Goal: Information Seeking & Learning: Check status

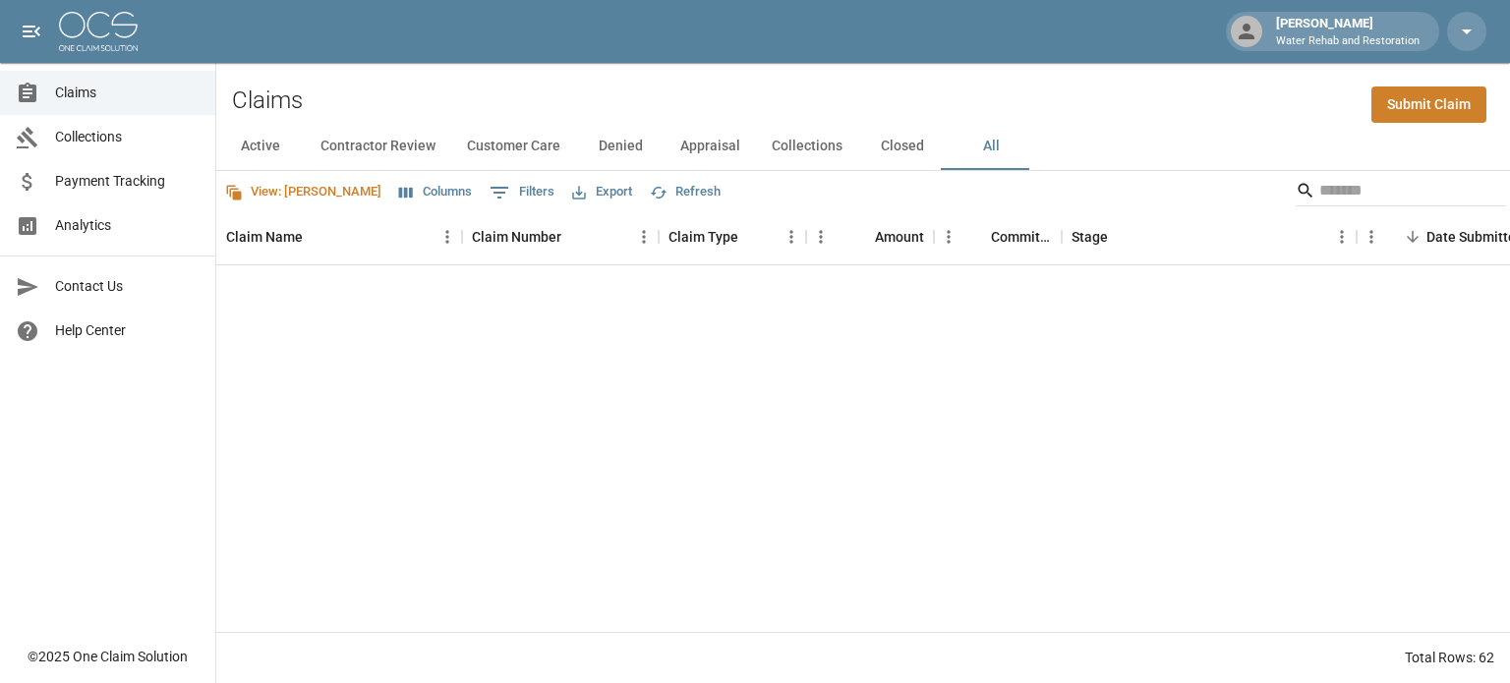
scroll to position [1865, 0]
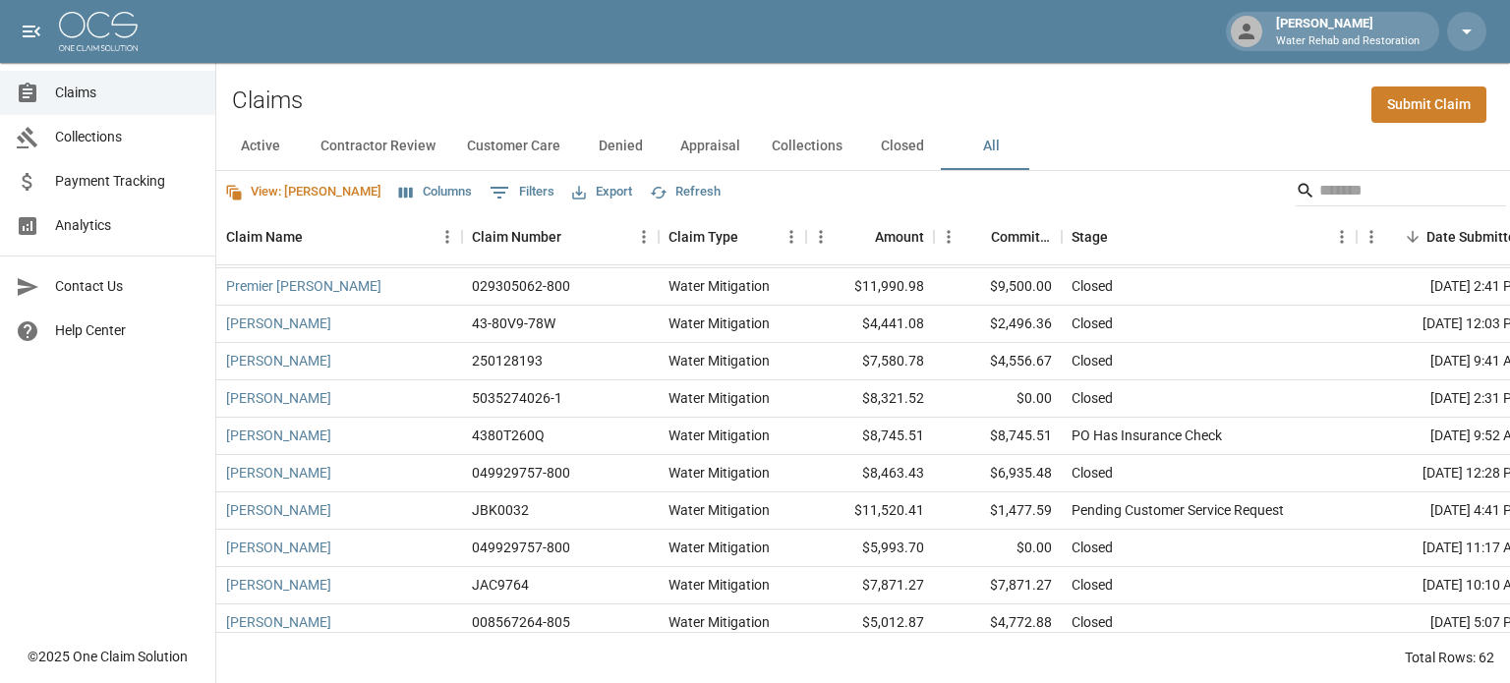
click at [72, 97] on span "Claims" at bounding box center [127, 93] width 145 height 21
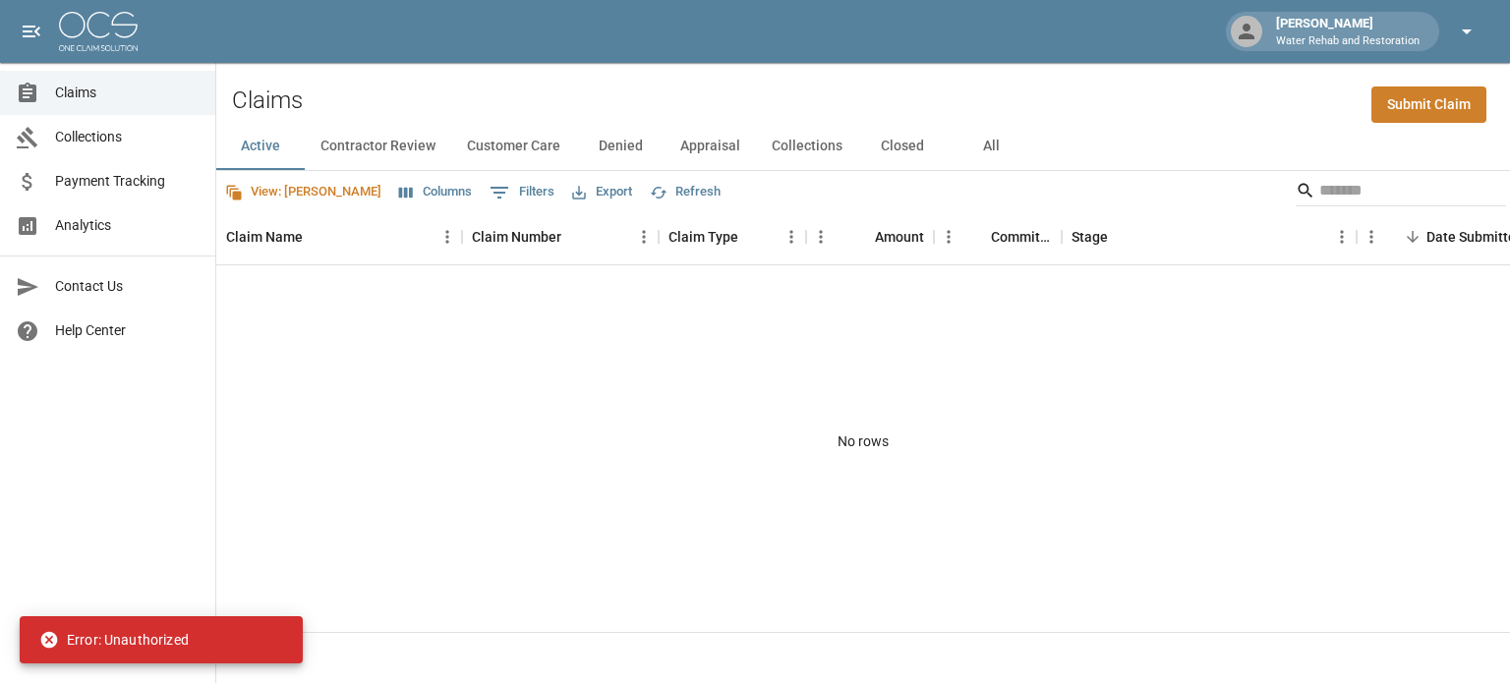
click at [1461, 44] on button "button" at bounding box center [1466, 31] width 39 height 39
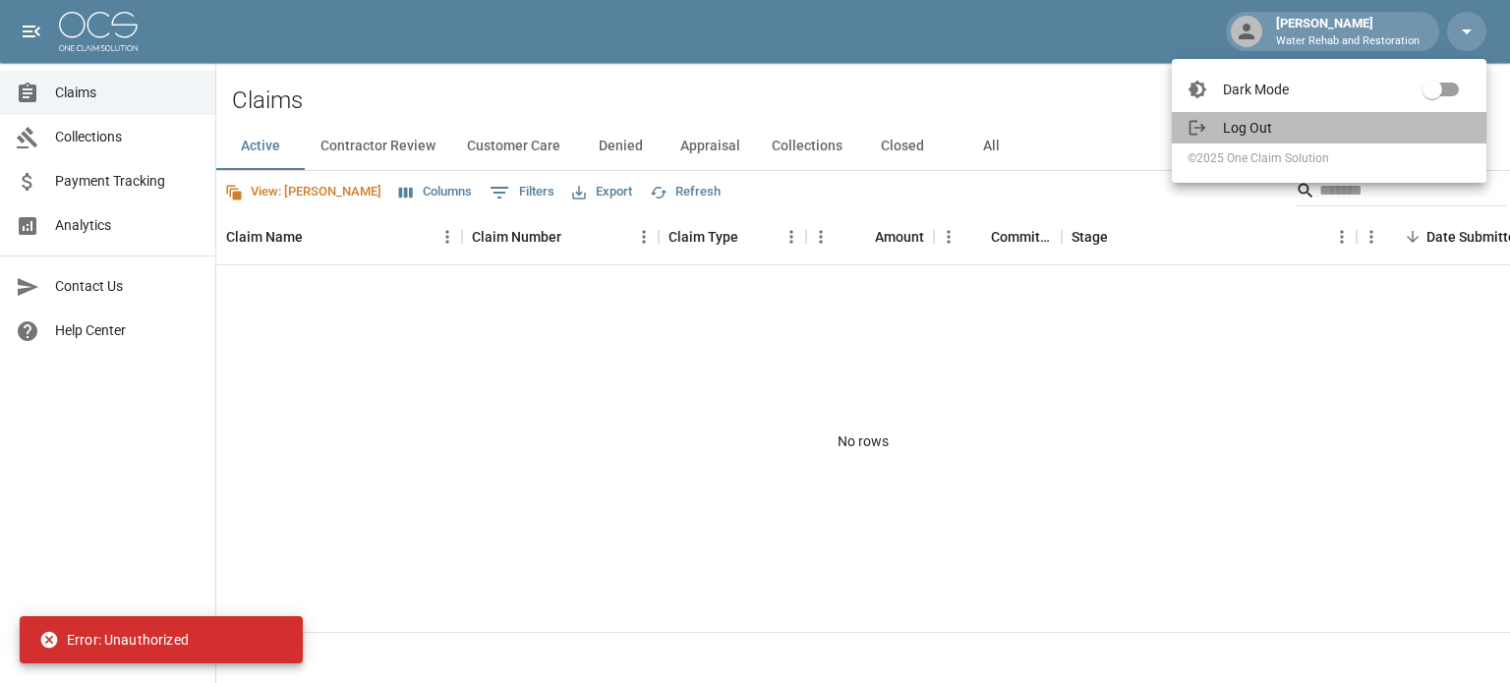
click at [1267, 122] on span "Log Out" at bounding box center [1347, 128] width 248 height 20
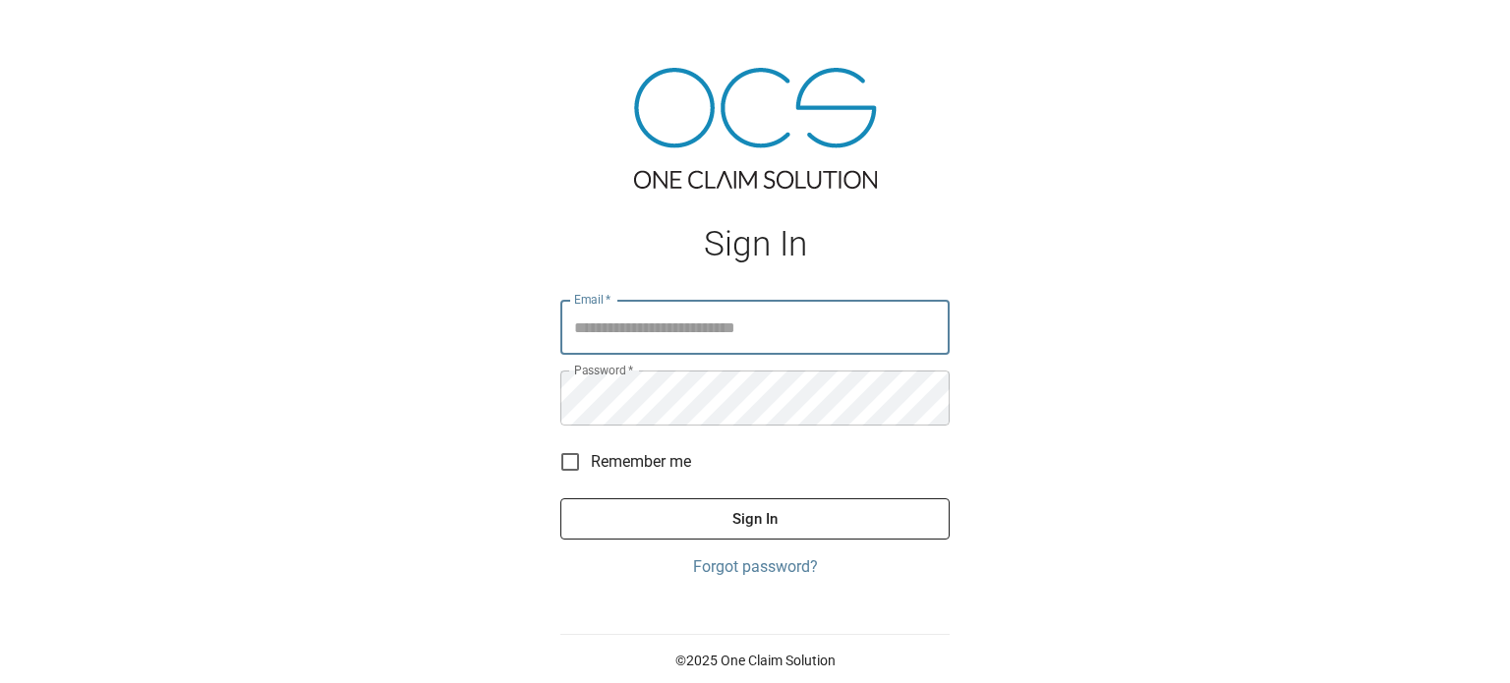
drag, startPoint x: 670, startPoint y: 316, endPoint x: 683, endPoint y: 320, distance: 14.3
click at [670, 316] on input "Email   *" at bounding box center [754, 327] width 389 height 55
type input "**********"
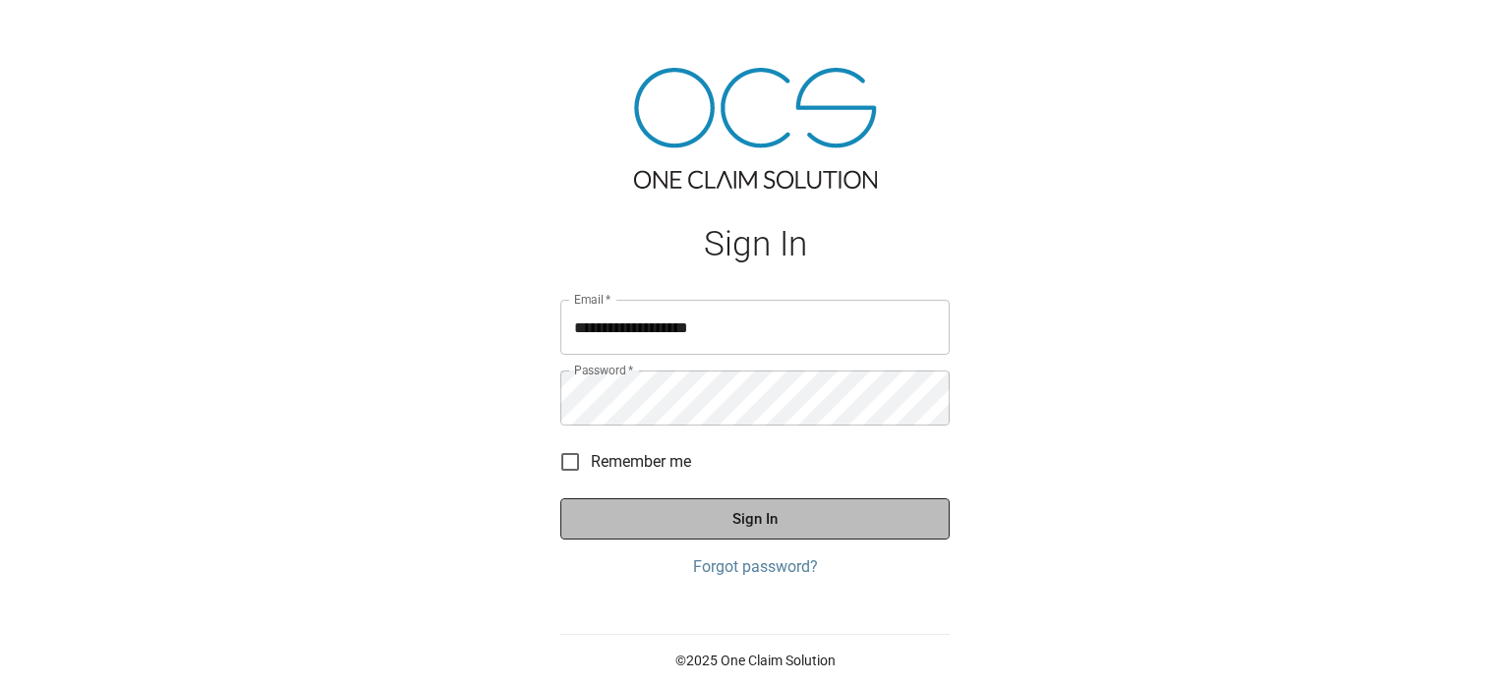
click at [722, 509] on button "Sign In" at bounding box center [754, 519] width 389 height 41
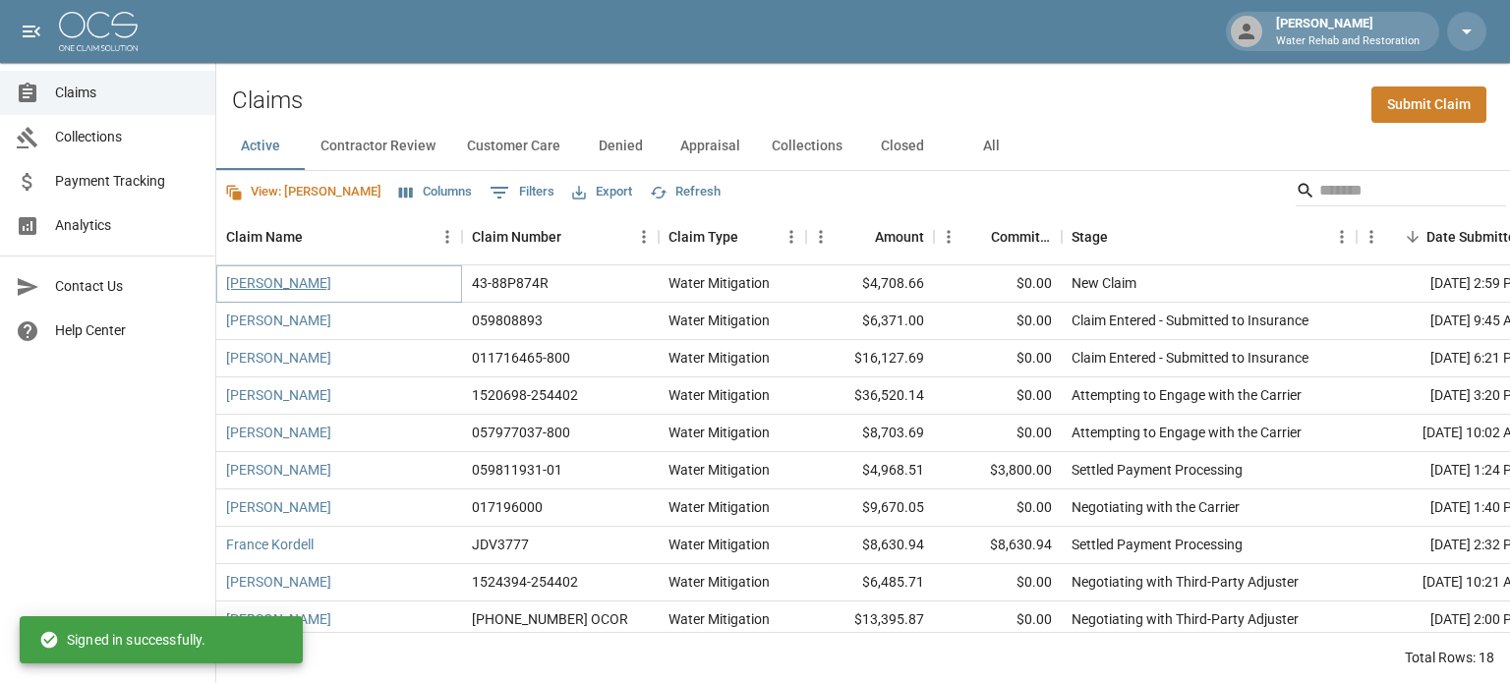
click at [269, 289] on link "[PERSON_NAME]" at bounding box center [278, 283] width 105 height 20
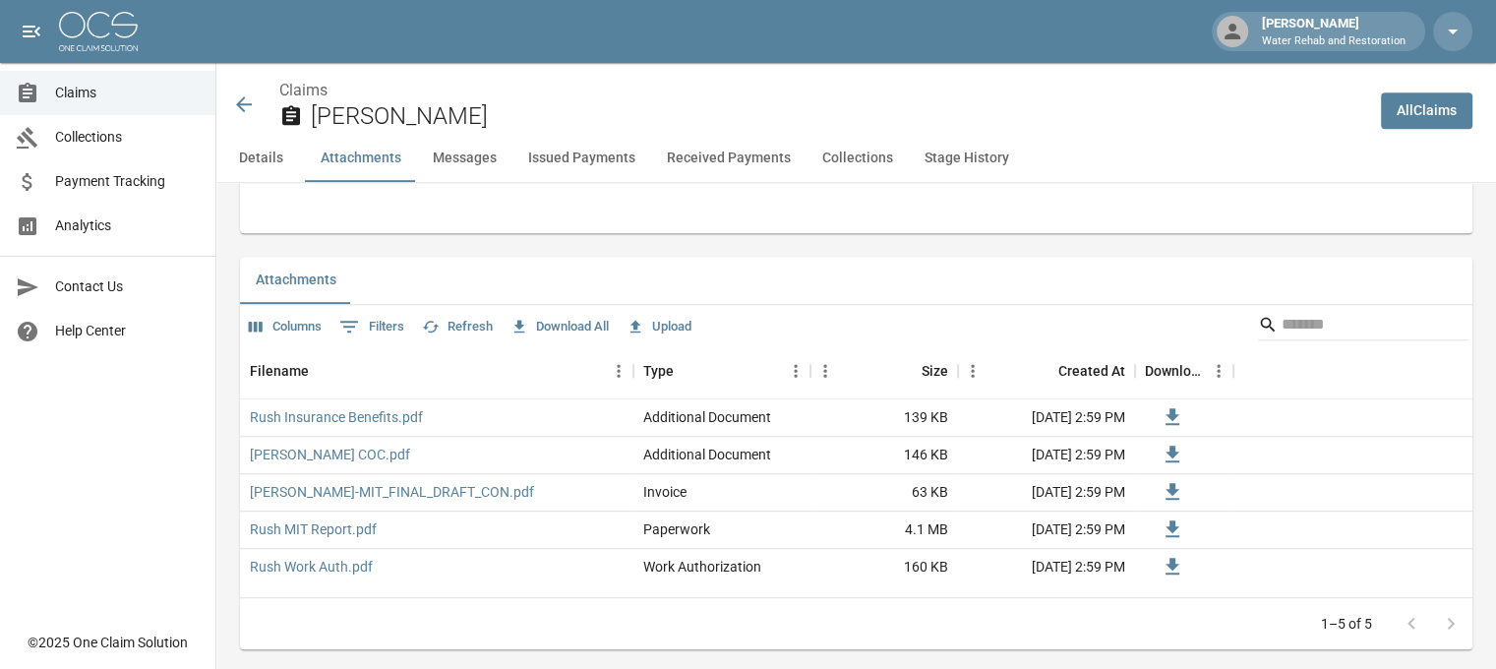
scroll to position [1082, 0]
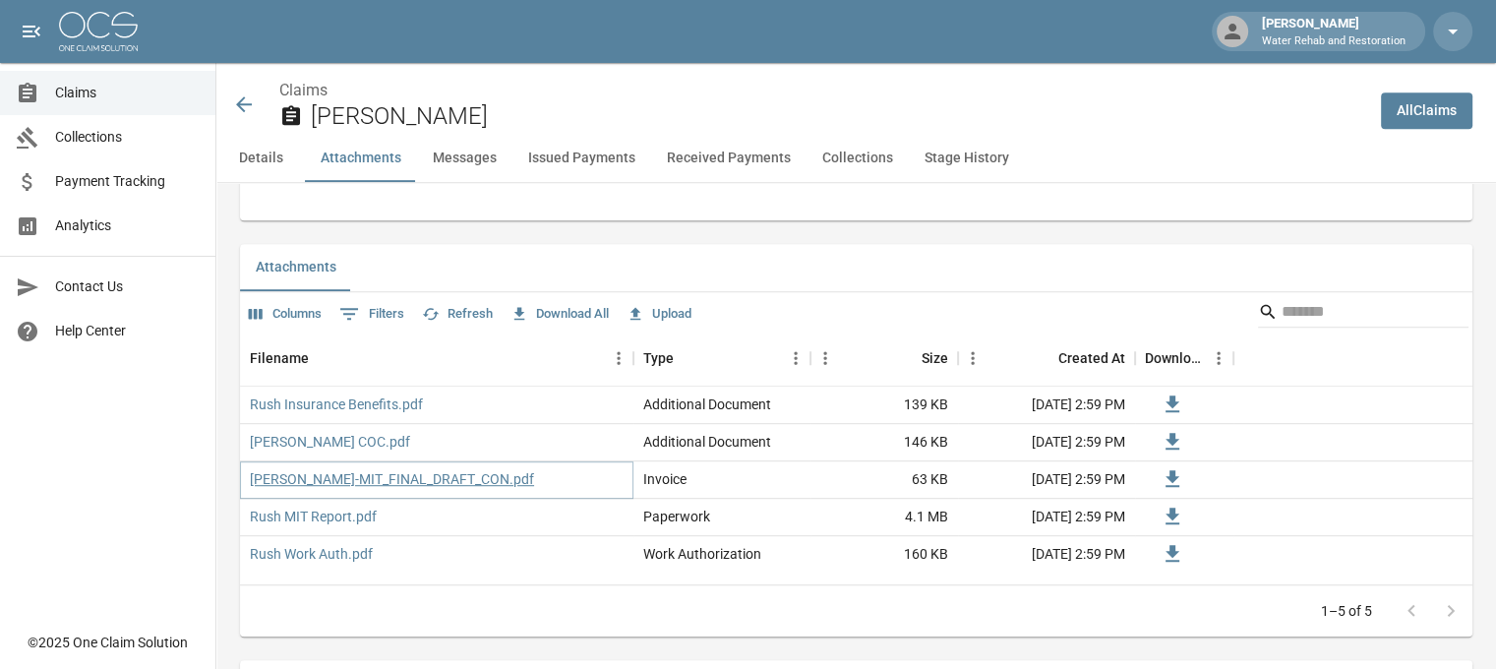
click at [465, 480] on link "[PERSON_NAME]-MIT_FINAL_DRAFT_CON.pdf" at bounding box center [392, 479] width 284 height 20
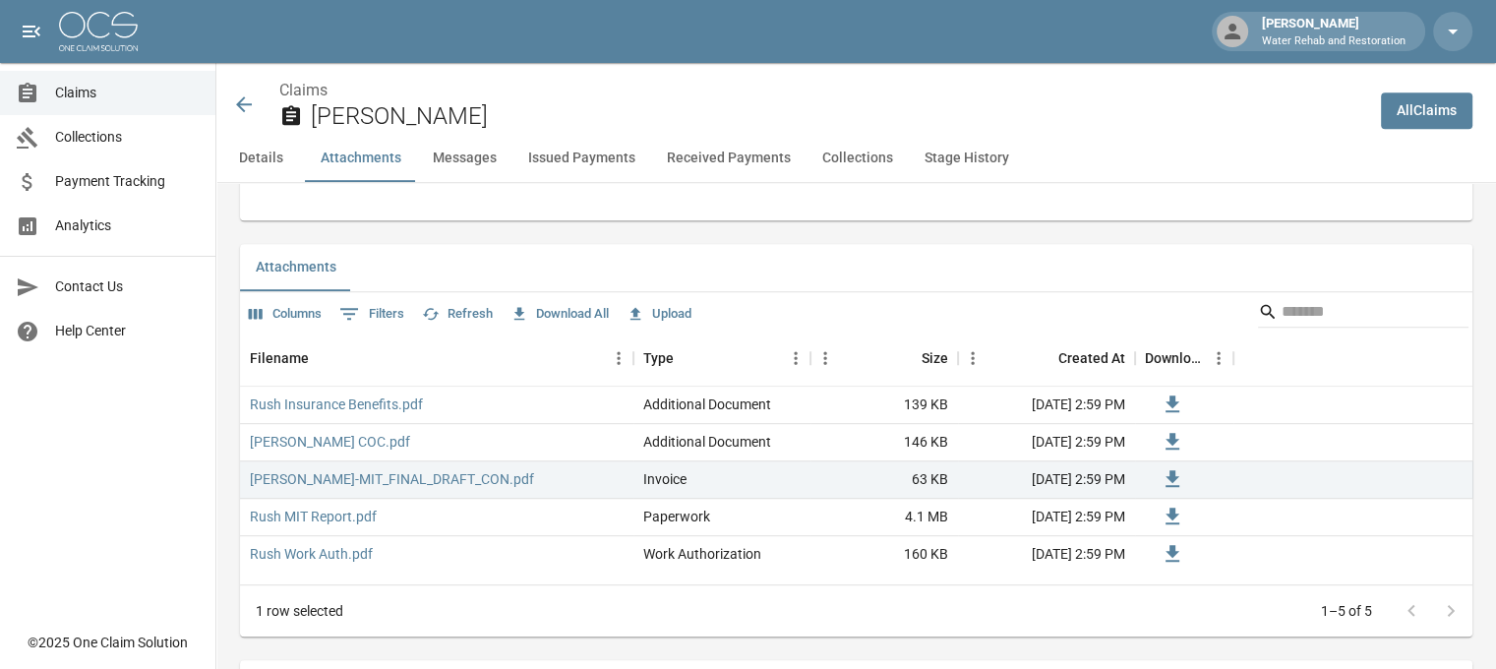
click at [253, 105] on icon at bounding box center [244, 104] width 24 height 24
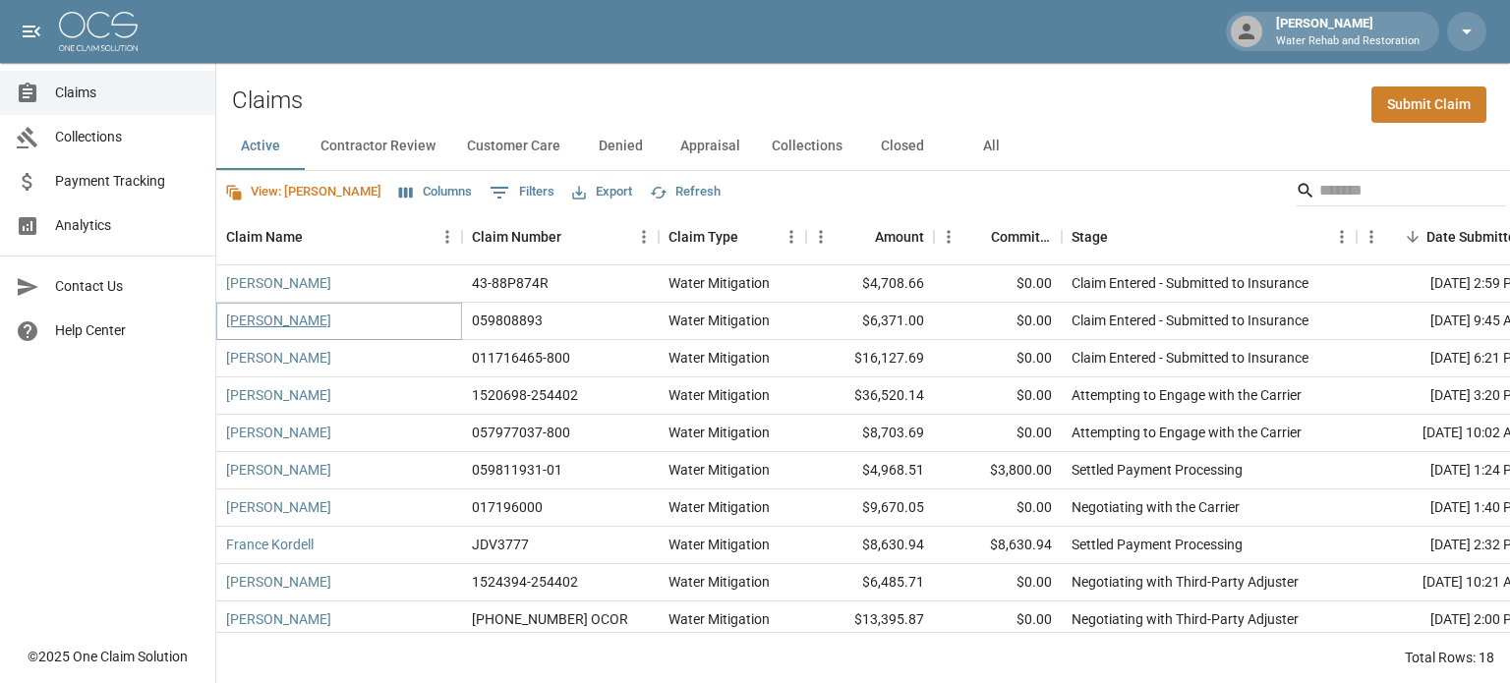
click at [295, 322] on link "[PERSON_NAME]" at bounding box center [278, 321] width 105 height 20
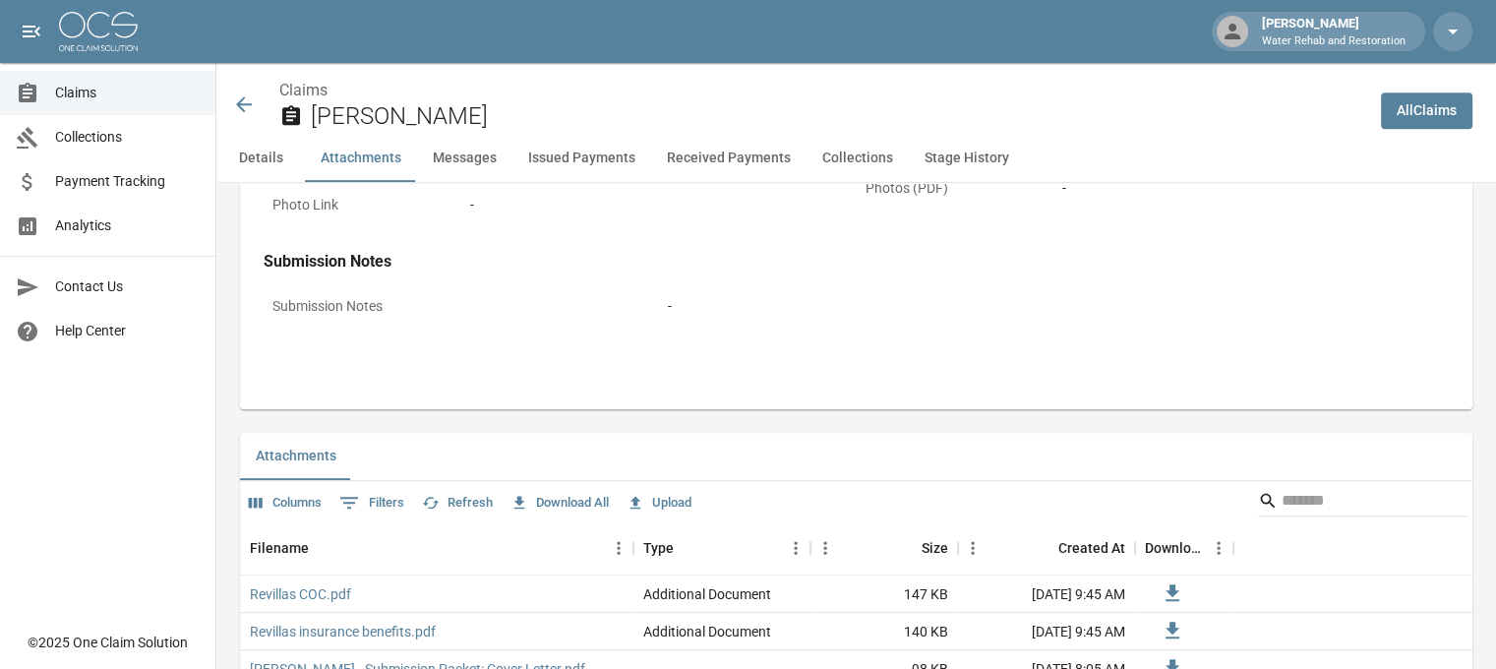
scroll to position [1082, 0]
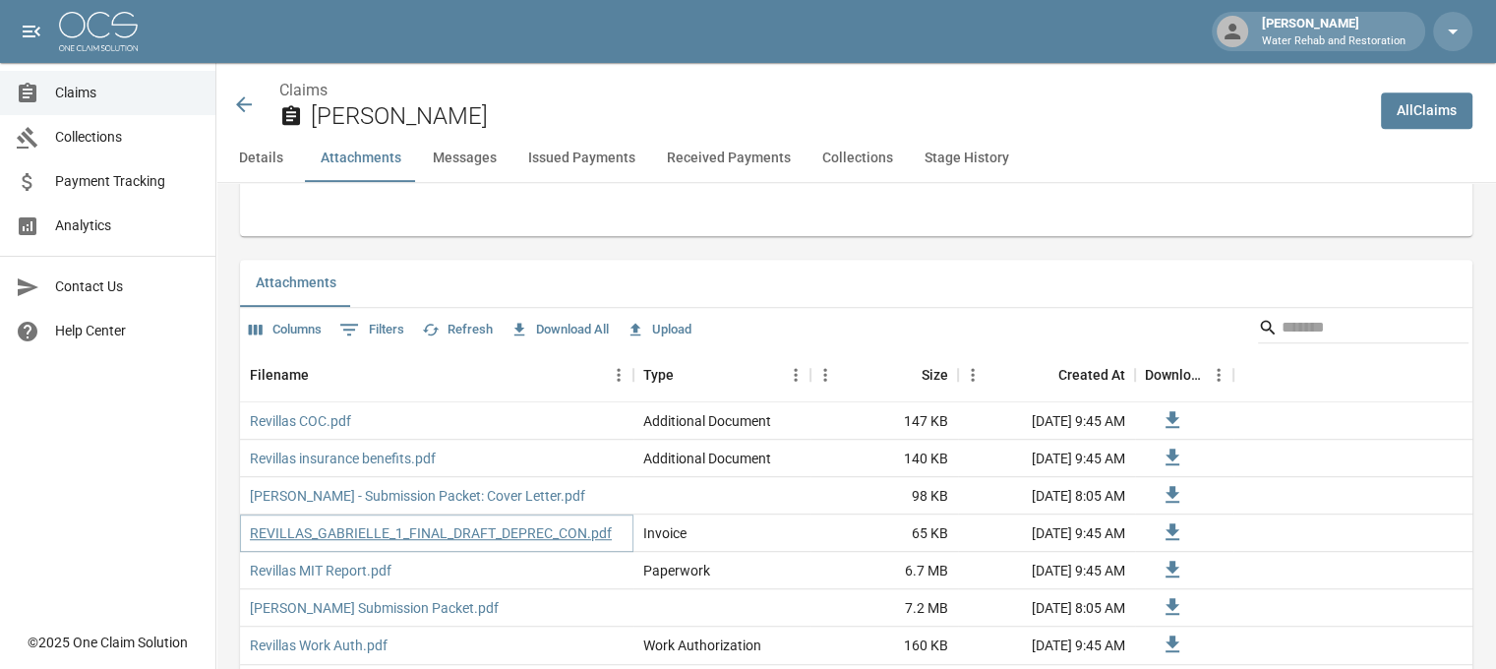
click at [508, 523] on link "REVILLAS_GABRIELLE_1_FINAL_DRAFT_DEPREC_CON.pdf" at bounding box center [431, 533] width 362 height 20
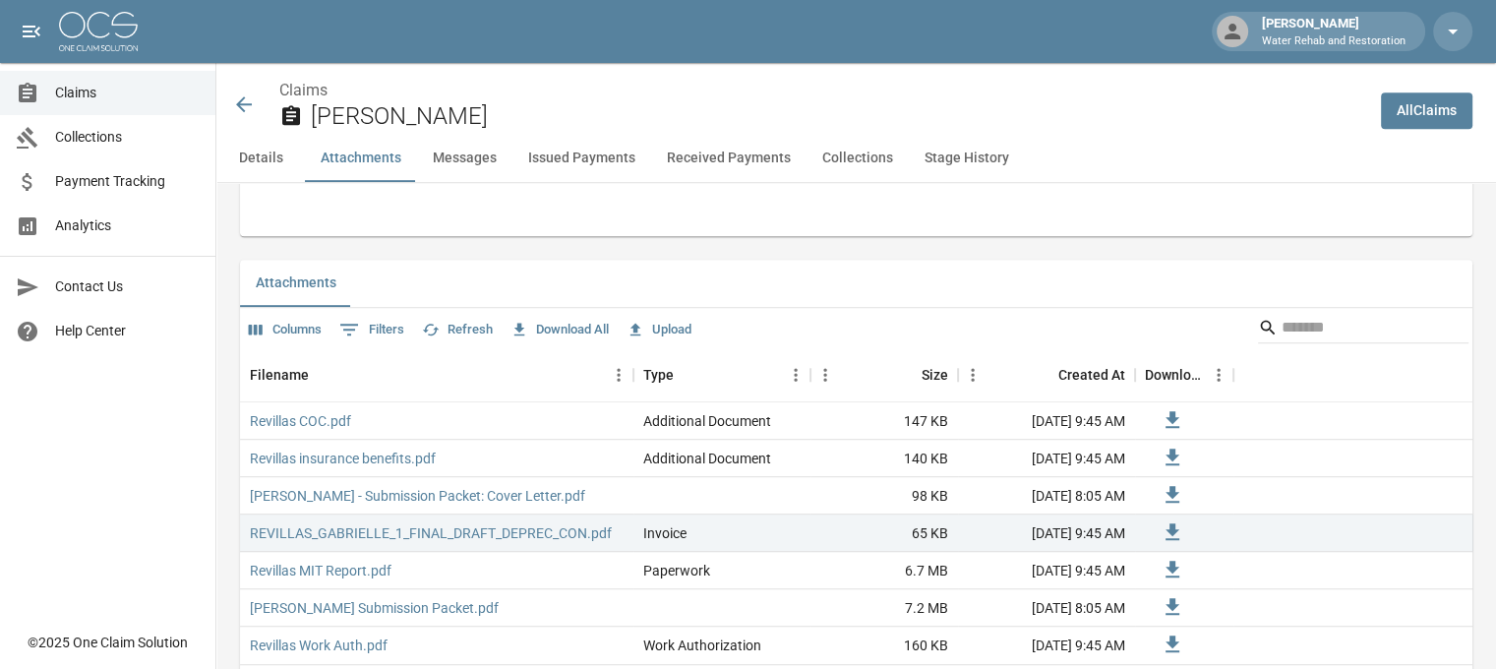
click at [252, 105] on icon at bounding box center [244, 104] width 16 height 16
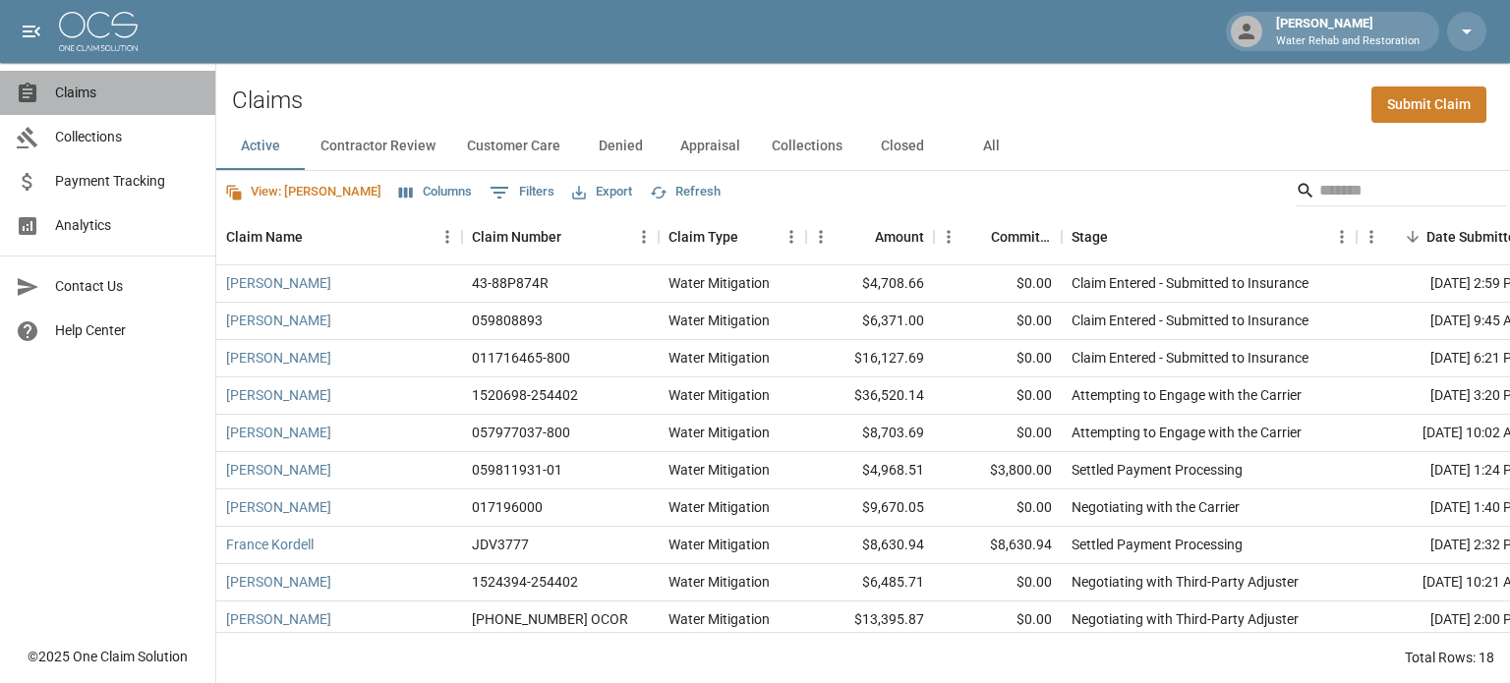
click at [55, 99] on span "Claims" at bounding box center [127, 93] width 145 height 21
click at [983, 145] on button "All" at bounding box center [991, 146] width 88 height 47
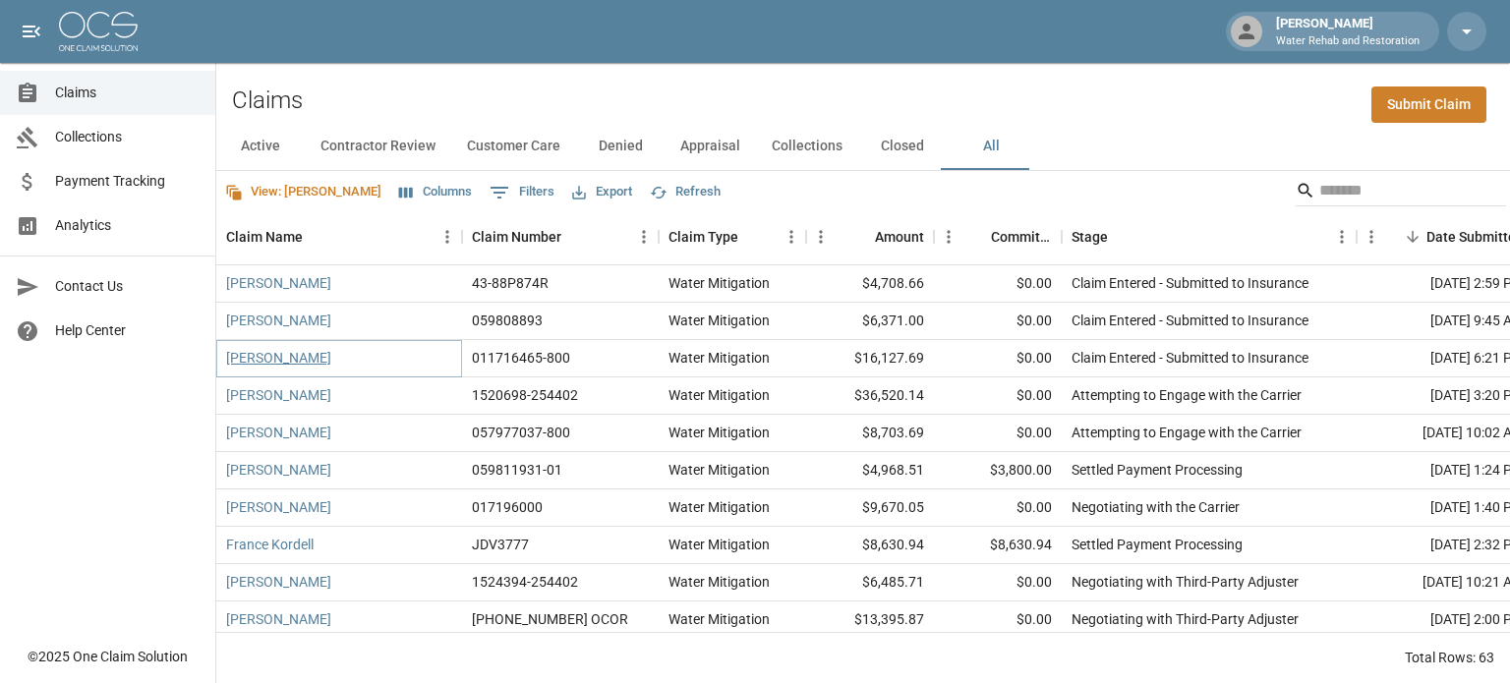
click at [300, 349] on link "[PERSON_NAME]" at bounding box center [278, 358] width 105 height 20
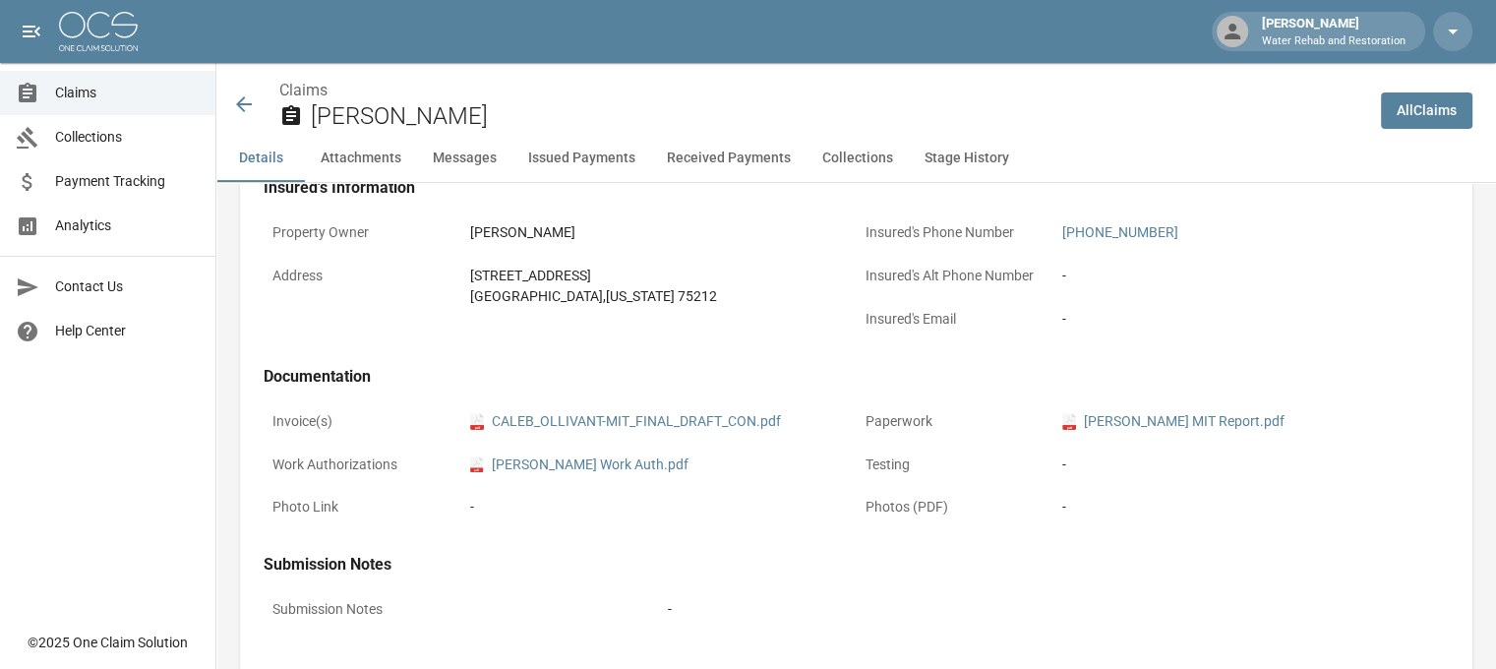
scroll to position [688, 0]
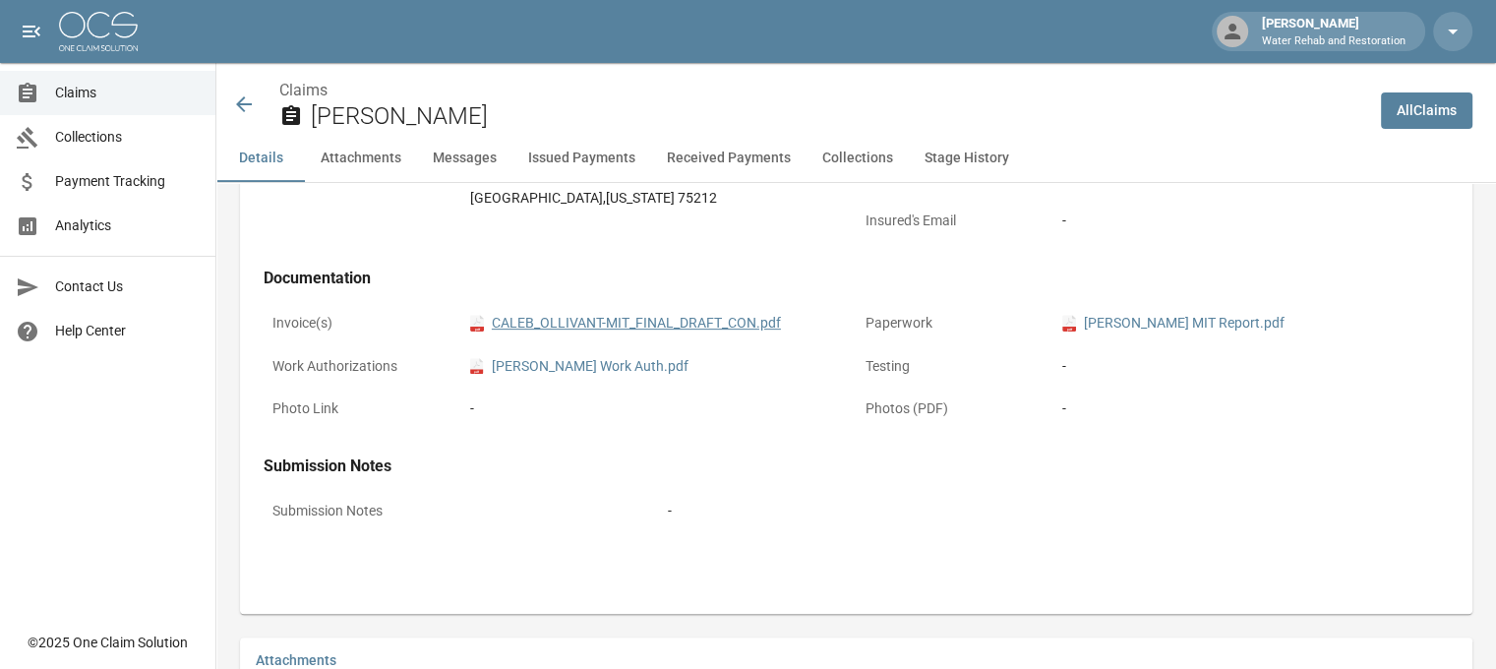
click at [647, 317] on link "pdf CALEB_OLLIVANT-MIT_FINAL_DRAFT_CON.pdf" at bounding box center [625, 323] width 311 height 21
